Goal: Task Accomplishment & Management: Manage account settings

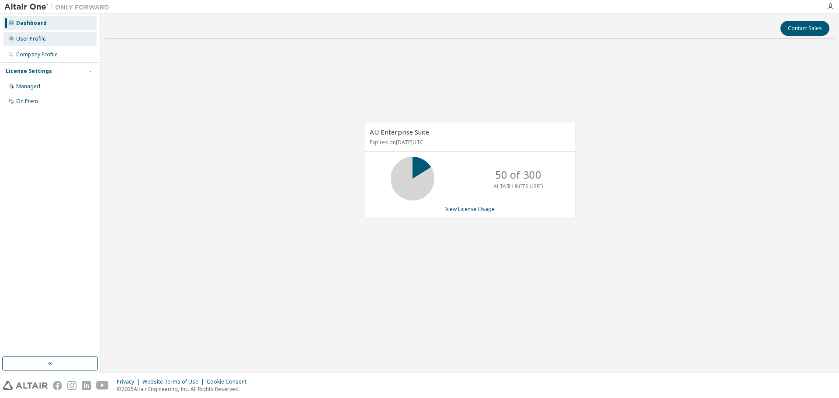
click at [40, 41] on div "User Profile" at bounding box center [31, 38] width 30 height 7
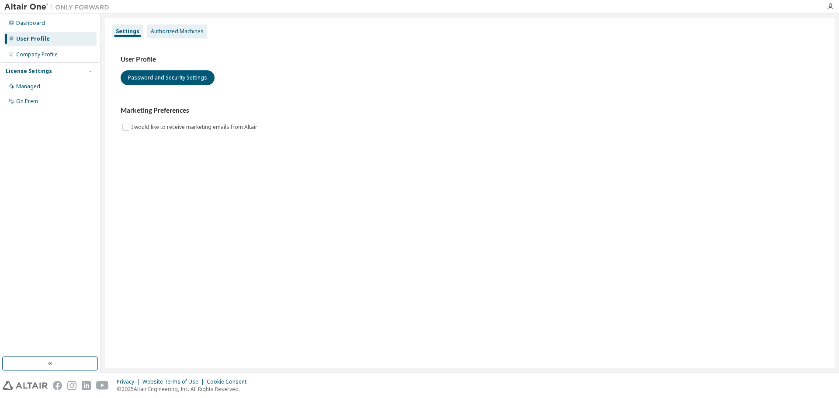
click at [165, 25] on div "Authorized Machines" at bounding box center [177, 31] width 60 height 14
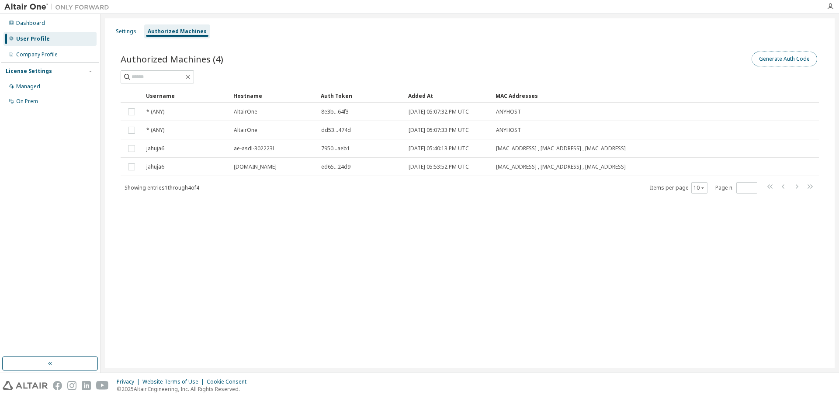
click at [770, 59] on button "Generate Auth Code" at bounding box center [785, 59] width 66 height 15
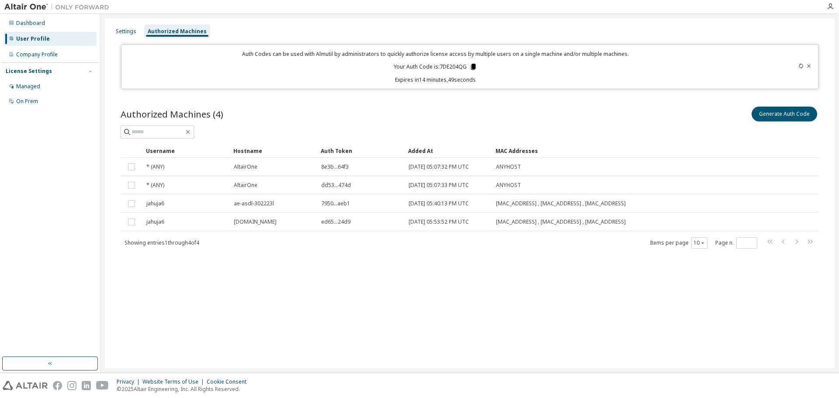
click at [474, 67] on icon at bounding box center [473, 67] width 5 height 6
